Goal: Task Accomplishment & Management: Manage account settings

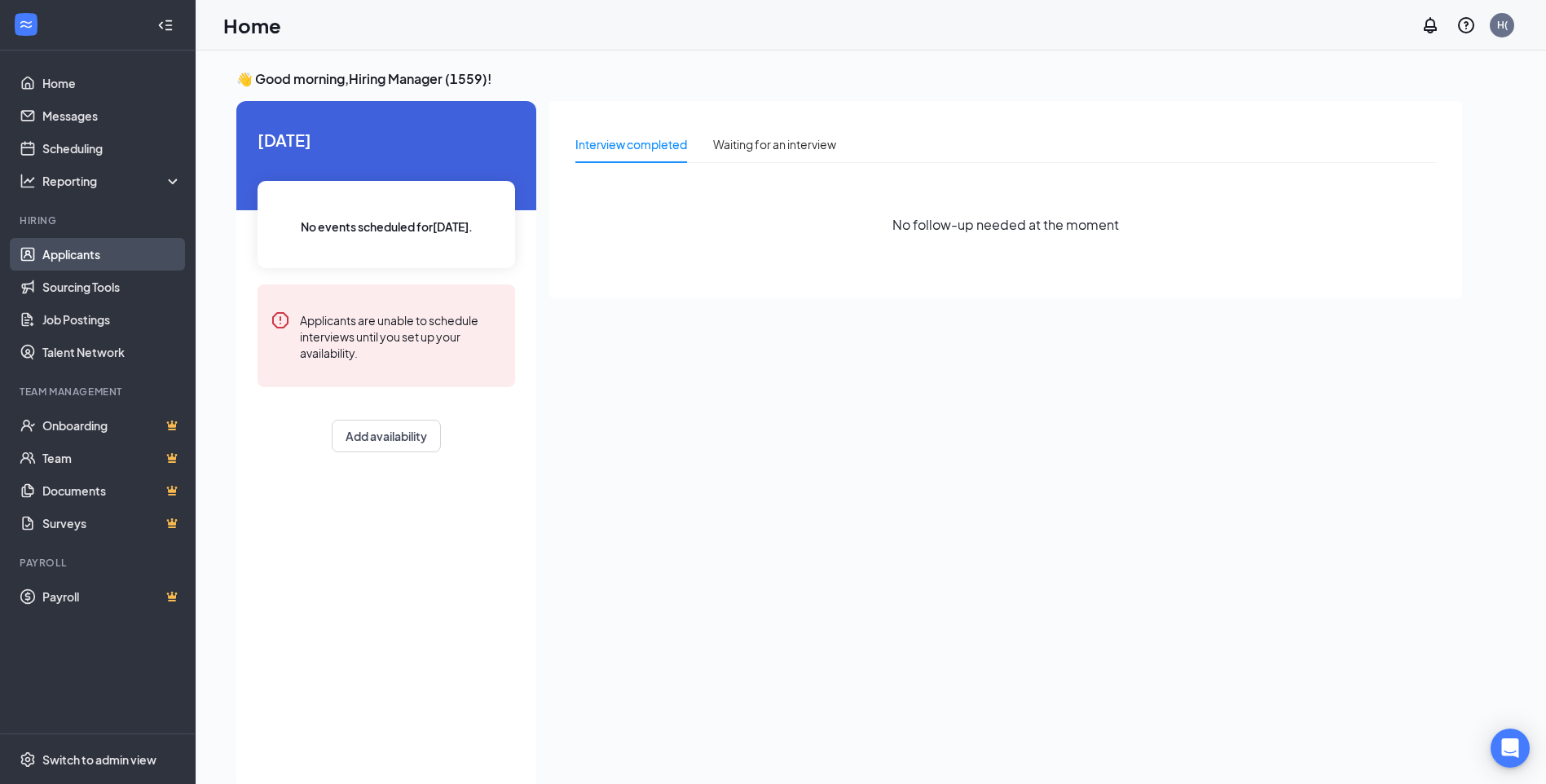
click at [72, 254] on link "Applicants" at bounding box center [112, 254] width 139 height 32
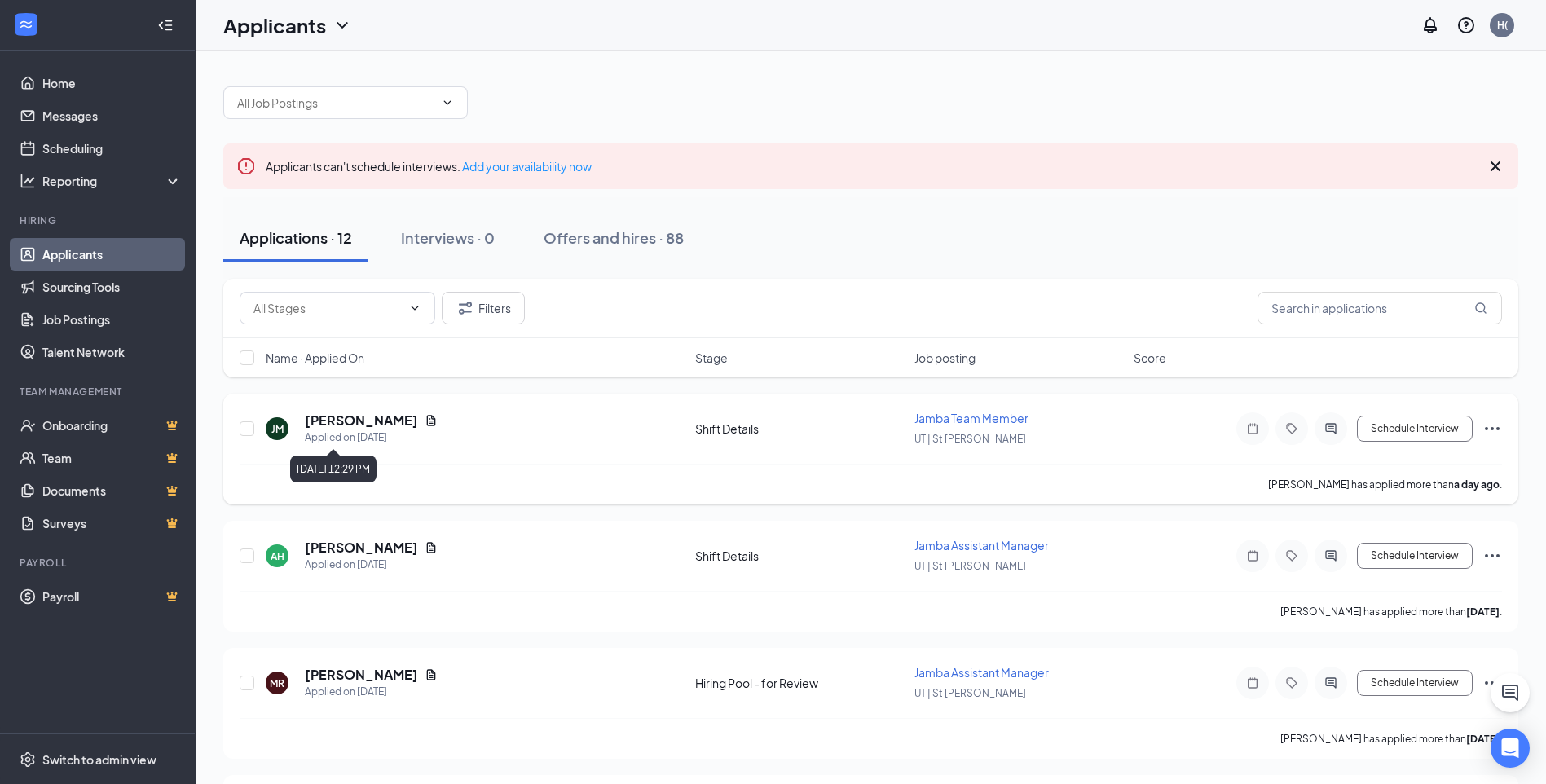
click at [514, 439] on div "[PERSON_NAME] Applied on [DATE]" at bounding box center [475, 429] width 420 height 34
click at [386, 425] on h5 "[PERSON_NAME]" at bounding box center [361, 421] width 113 height 18
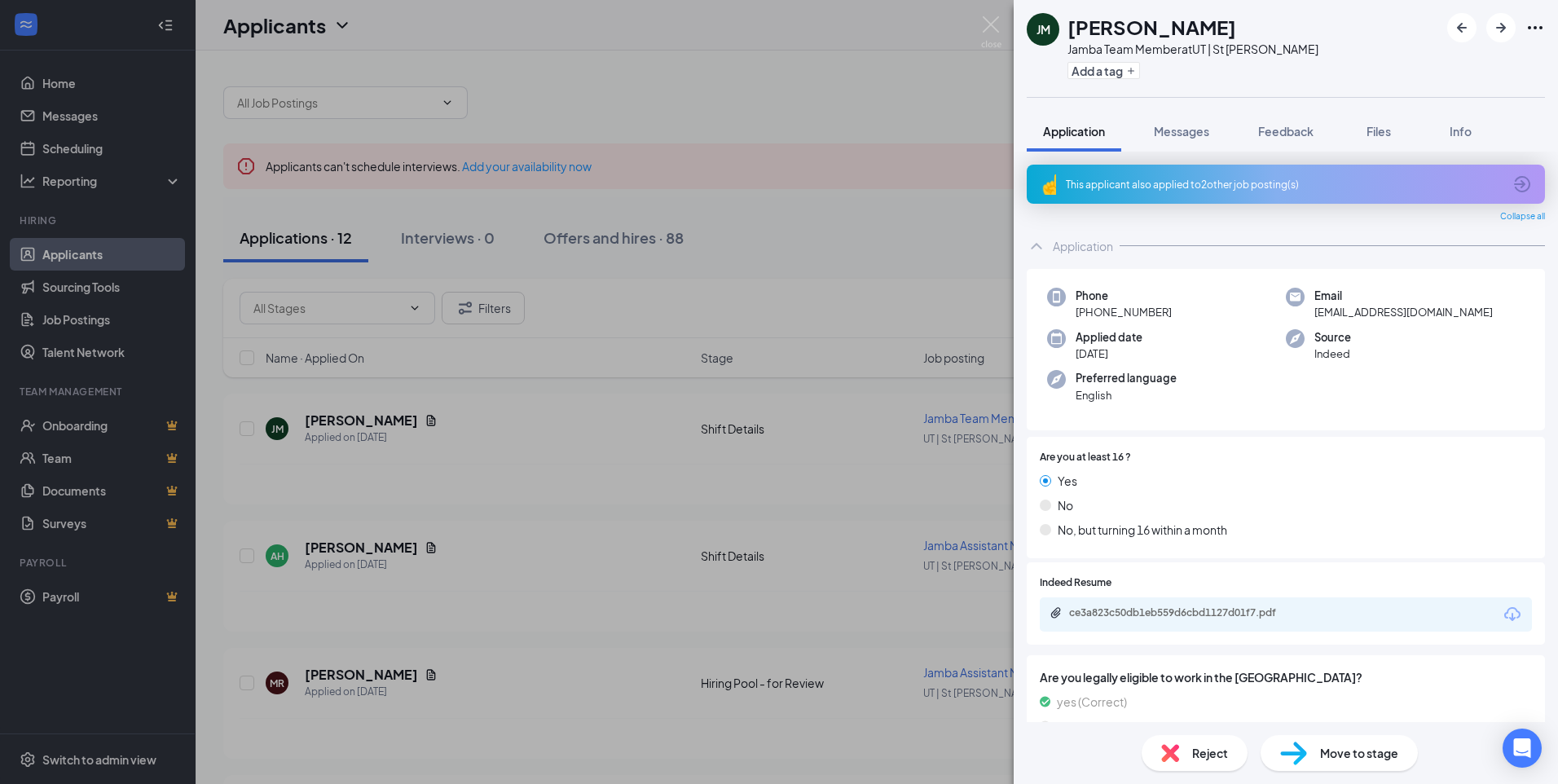
scroll to position [70, 0]
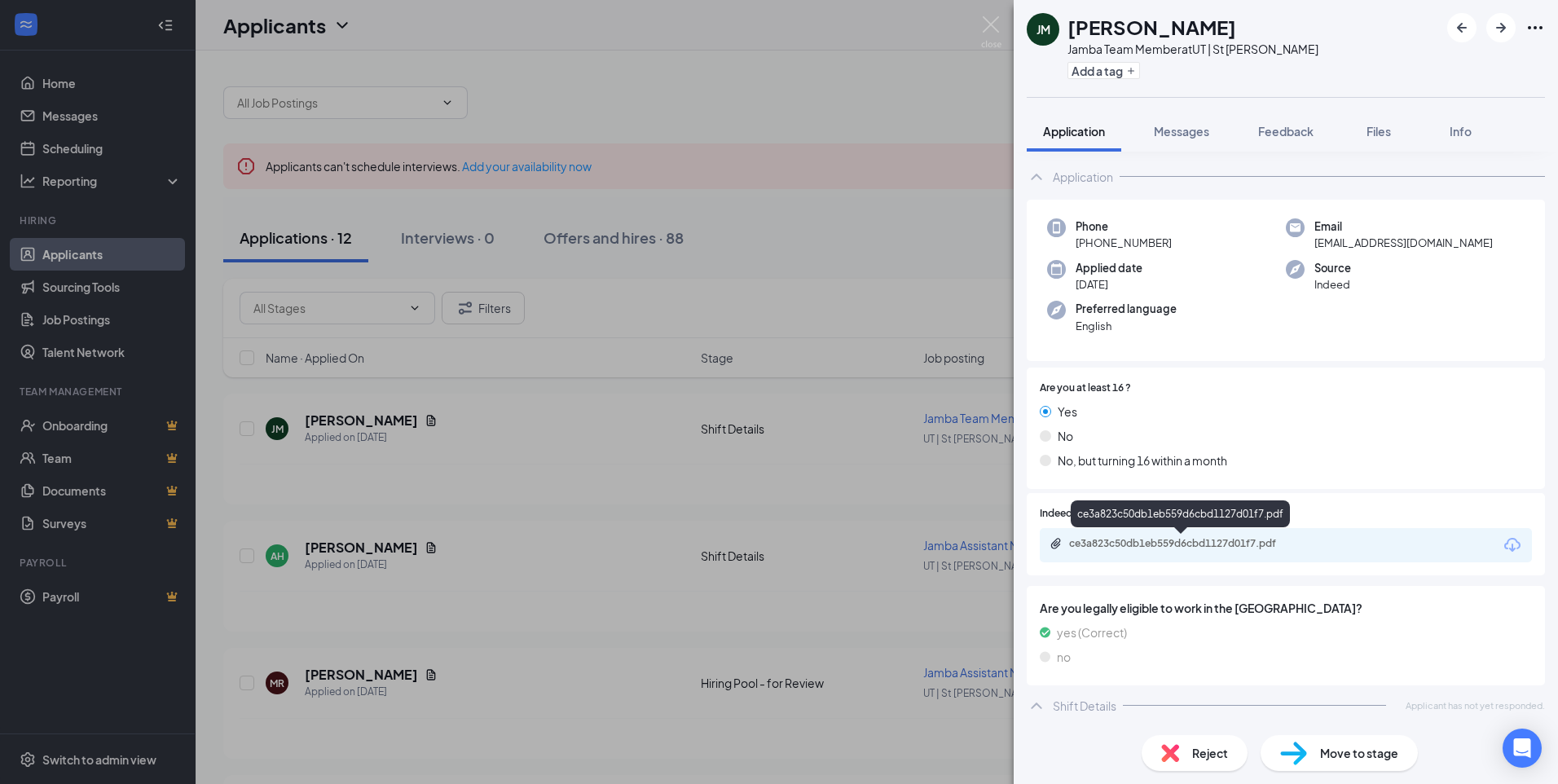
click at [1156, 550] on div "ce3a823c50db1eb559d6cbd1127d01f7.pdf" at bounding box center [1182, 544] width 264 height 15
click at [805, 220] on div "[PERSON_NAME] Jamba Team Member at [GEOGRAPHIC_DATA] | St [PERSON_NAME] Add a t…" at bounding box center [779, 392] width 1558 height 784
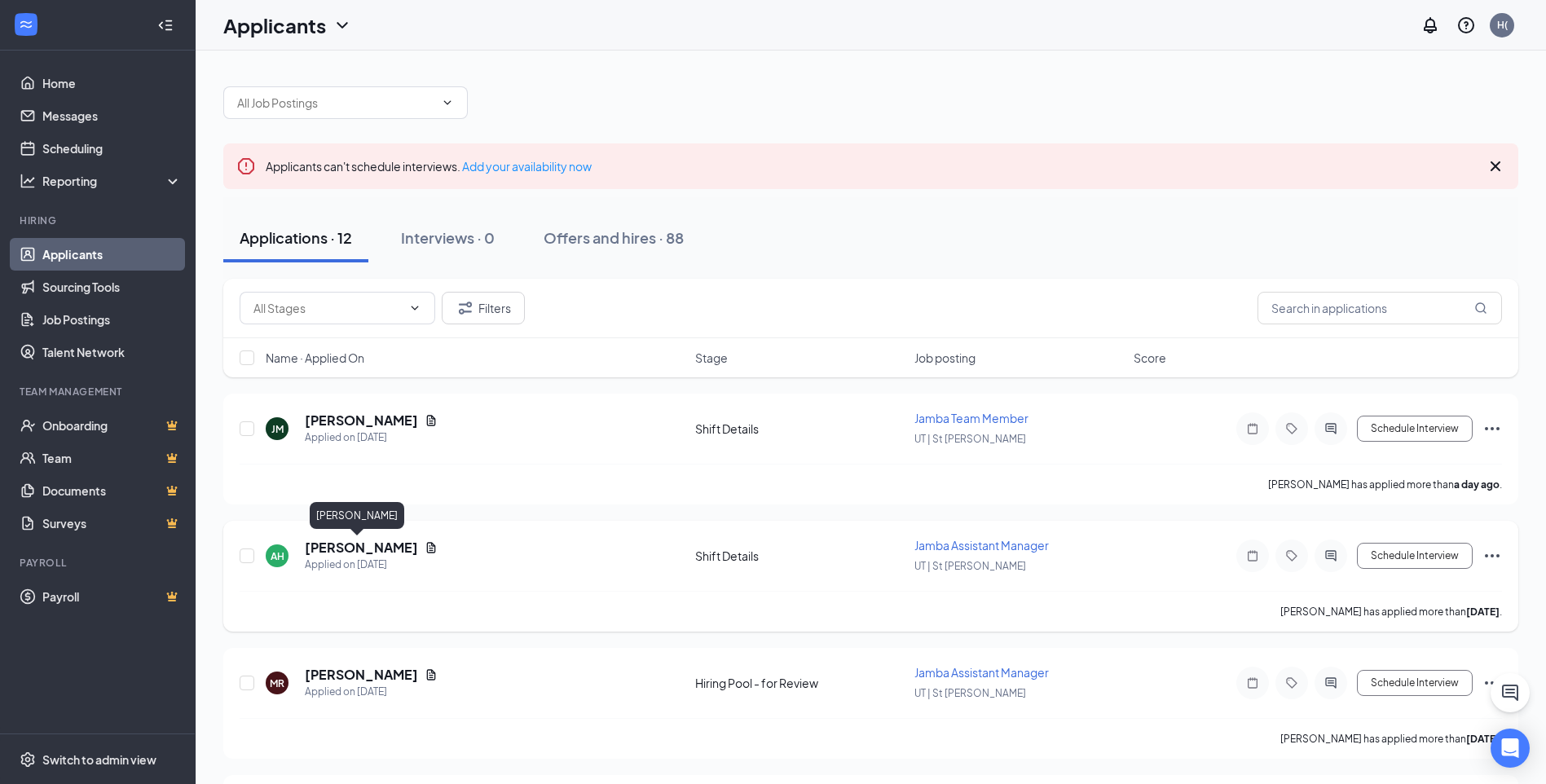
click at [355, 546] on h5 "[PERSON_NAME]" at bounding box center [361, 547] width 113 height 18
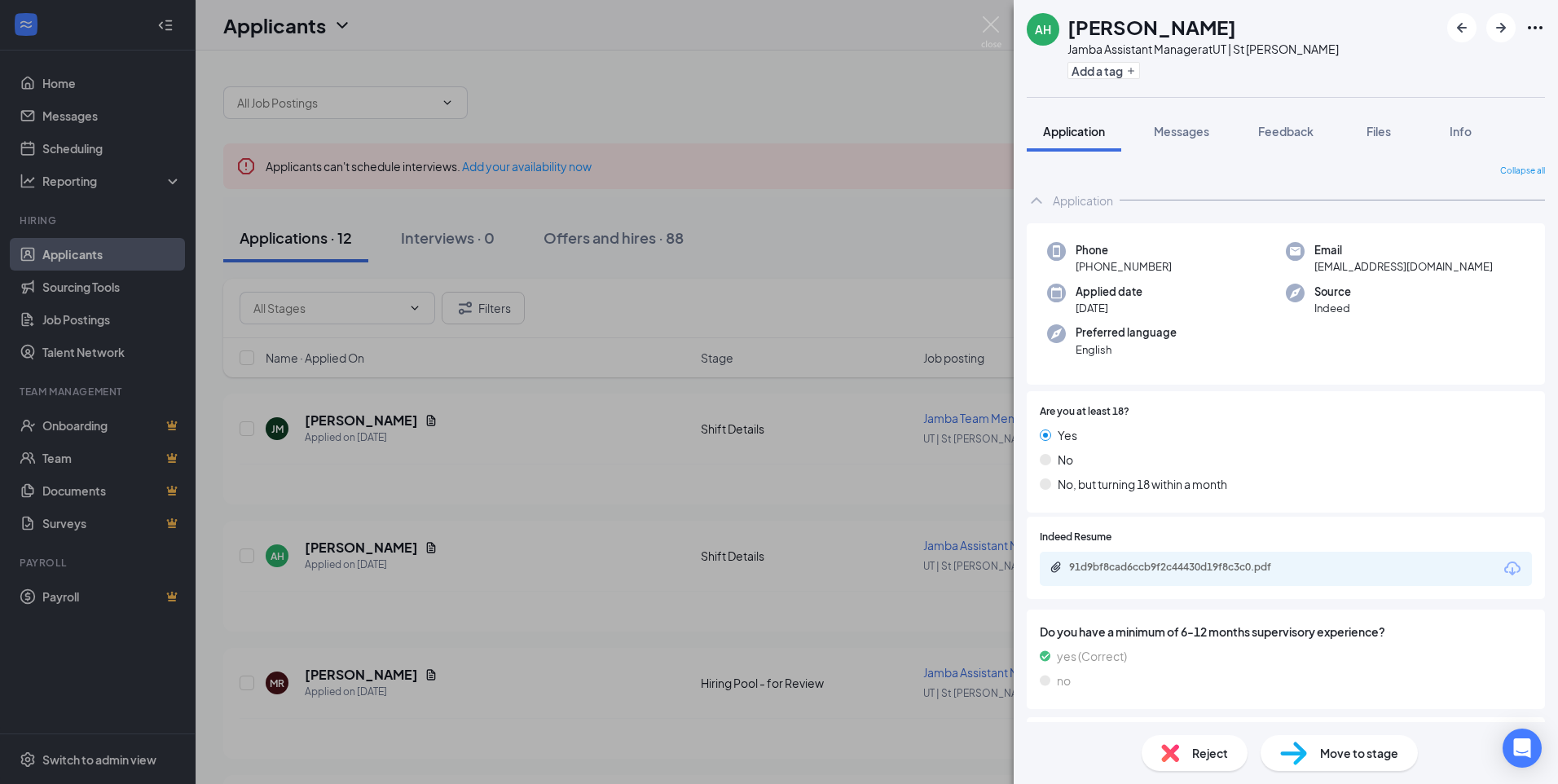
click at [716, 238] on div "AH [PERSON_NAME] Jamba Assistant Manager at [GEOGRAPHIC_DATA] | [GEOGRAPHIC_DAT…" at bounding box center [779, 392] width 1558 height 784
